Goal: Task Accomplishment & Management: Manage account settings

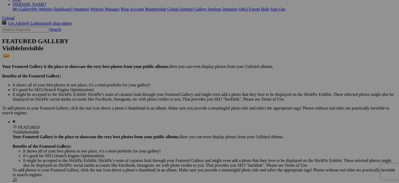
scroll to position [79, 0]
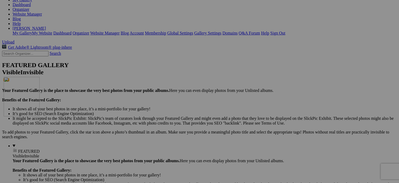
drag, startPoint x: 243, startPoint y: 140, endPoint x: 80, endPoint y: 122, distance: 164.6
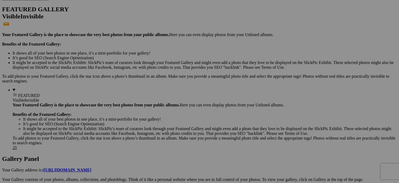
scroll to position [131, 0]
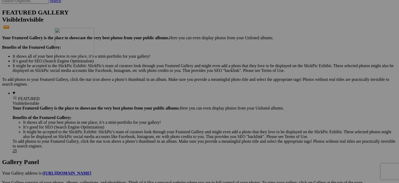
drag, startPoint x: 286, startPoint y: 160, endPoint x: 131, endPoint y: 73, distance: 177.9
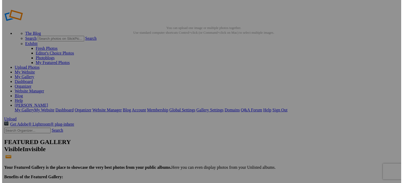
scroll to position [0, 0]
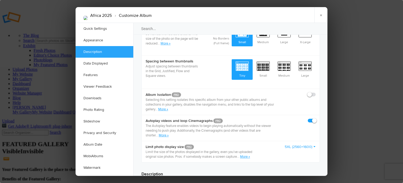
scroll to position [289, 0]
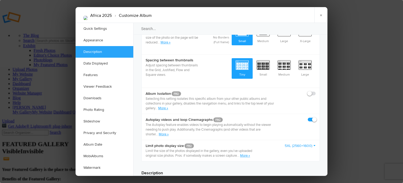
click at [165, 106] on link "More »" at bounding box center [163, 108] width 10 height 4
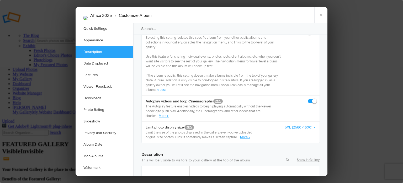
scroll to position [368, 0]
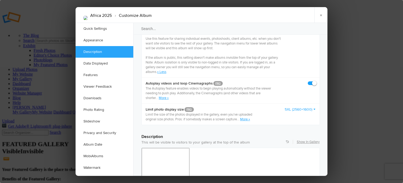
click at [249, 117] on link "More »" at bounding box center [245, 119] width 10 height 4
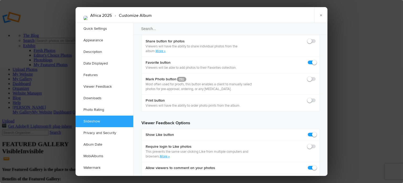
scroll to position [998, 0]
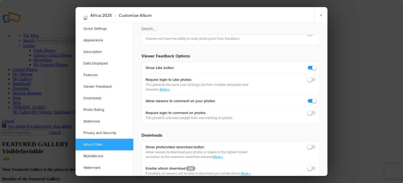
scroll to position [1024, 0]
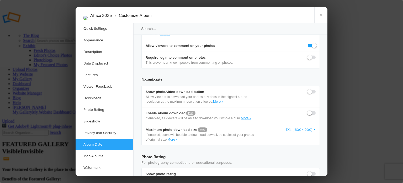
scroll to position [1103, 0]
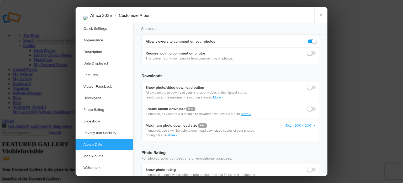
checkbox input "true"
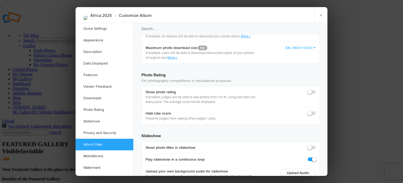
scroll to position [1182, 0]
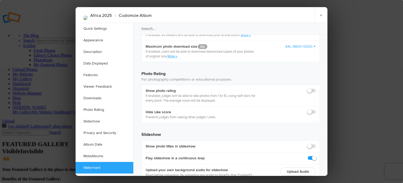
radio input "true"
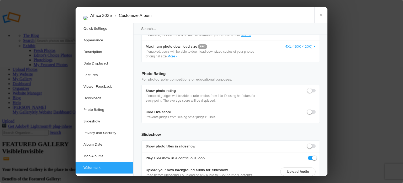
radio input "true"
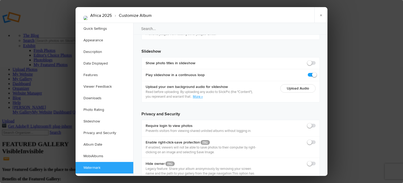
scroll to position [1271, 0]
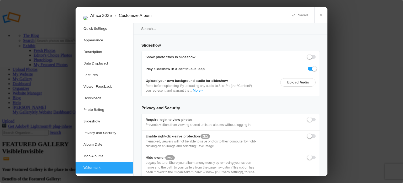
type input "[DATE] 12:00 AM"
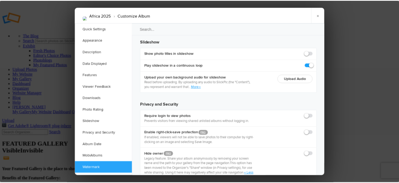
scroll to position [1282, 0]
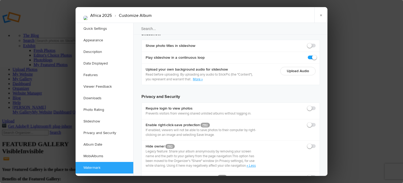
drag, startPoint x: 322, startPoint y: 15, endPoint x: 323, endPoint y: 19, distance: 4.2
click at [322, 15] on link "×" at bounding box center [321, 15] width 13 height 16
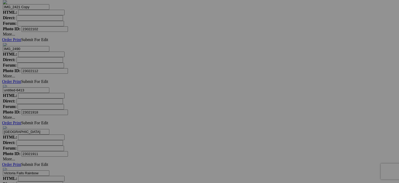
scroll to position [2699, 0]
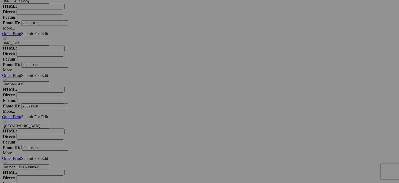
drag, startPoint x: 197, startPoint y: 127, endPoint x: 319, endPoint y: 21, distance: 161.2
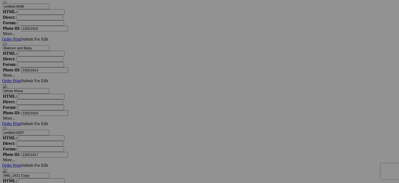
scroll to position [2514, 0]
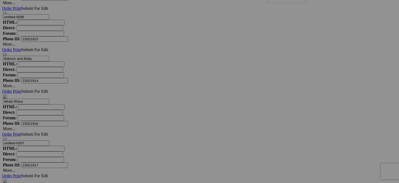
drag, startPoint x: 350, startPoint y: 169, endPoint x: 343, endPoint y: 22, distance: 147.2
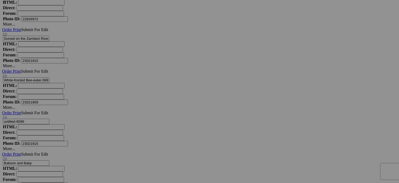
scroll to position [2365, 0]
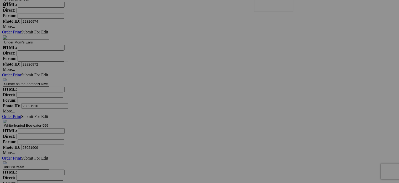
drag, startPoint x: 350, startPoint y: 179, endPoint x: 329, endPoint y: 31, distance: 149.3
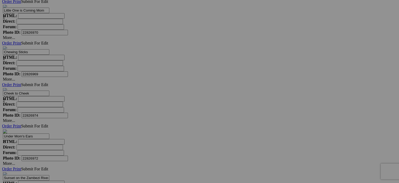
scroll to position [2232, 0]
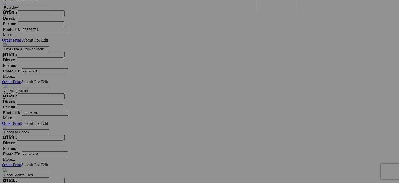
drag, startPoint x: 347, startPoint y: 178, endPoint x: 324, endPoint y: 31, distance: 148.8
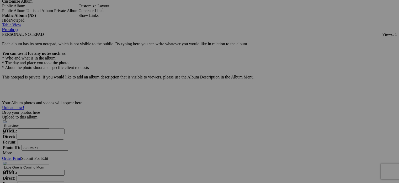
scroll to position [2093, 0]
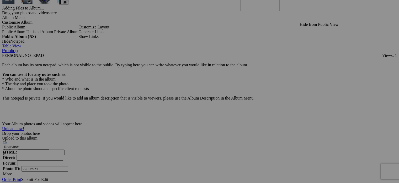
drag, startPoint x: 347, startPoint y: 181, endPoint x: 316, endPoint y: 33, distance: 151.2
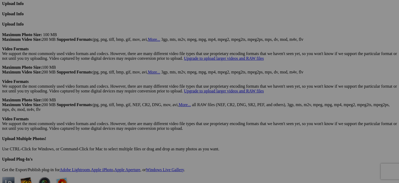
scroll to position [1898, 0]
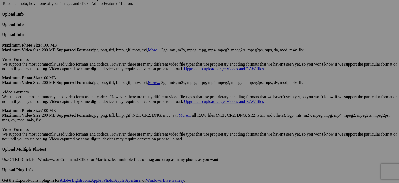
drag, startPoint x: 341, startPoint y: 179, endPoint x: 322, endPoint y: 33, distance: 146.7
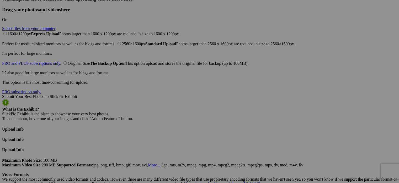
scroll to position [1776, 0]
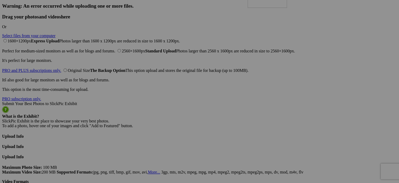
drag, startPoint x: 337, startPoint y: 169, endPoint x: 322, endPoint y: 27, distance: 142.9
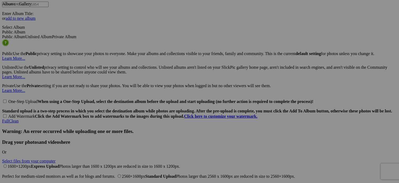
scroll to position [1630, 0]
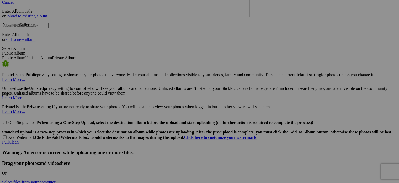
drag, startPoint x: 341, startPoint y: 180, endPoint x: 320, endPoint y: 37, distance: 144.7
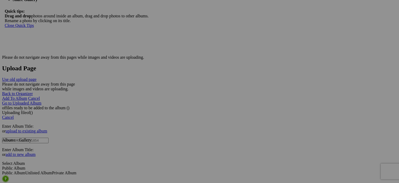
scroll to position [1505, 0]
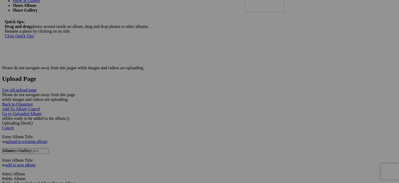
drag, startPoint x: 336, startPoint y: 171, endPoint x: 320, endPoint y: 31, distance: 141.1
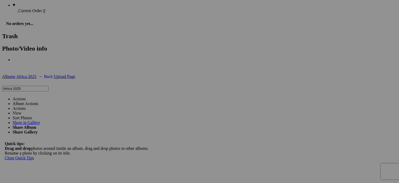
scroll to position [1376, 0]
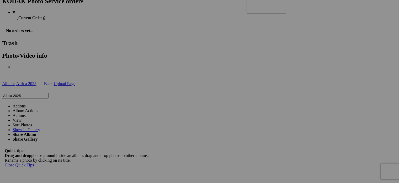
drag, startPoint x: 336, startPoint y: 168, endPoint x: 322, endPoint y: 33, distance: 135.4
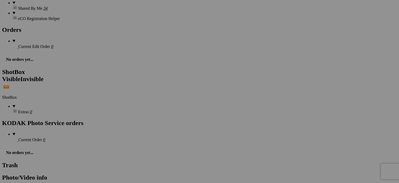
scroll to position [1251, 0]
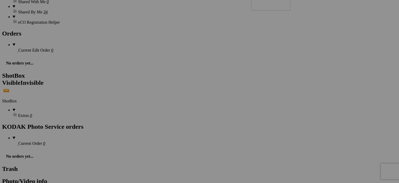
drag, startPoint x: 333, startPoint y: 163, endPoint x: 323, endPoint y: 28, distance: 135.9
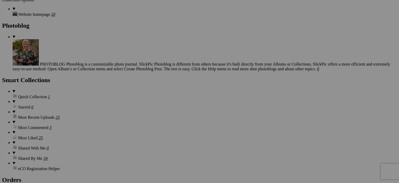
scroll to position [1102, 0]
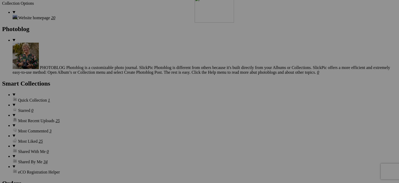
drag, startPoint x: 338, startPoint y: 176, endPoint x: 268, endPoint y: 41, distance: 152.4
drag, startPoint x: 98, startPoint y: 121, endPoint x: 315, endPoint y: 39, distance: 232.1
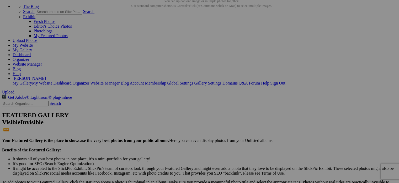
scroll to position [0, 0]
